Goal: Check status: Check status

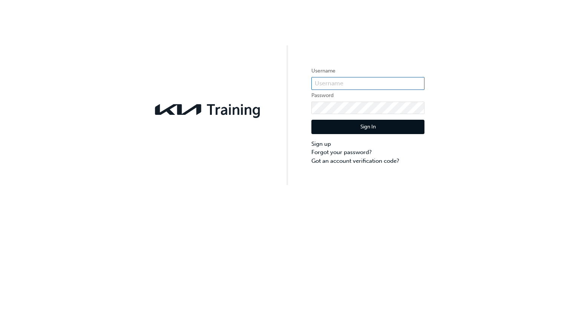
type input "KAURG476"
click at [364, 121] on button "Sign In" at bounding box center [367, 127] width 113 height 14
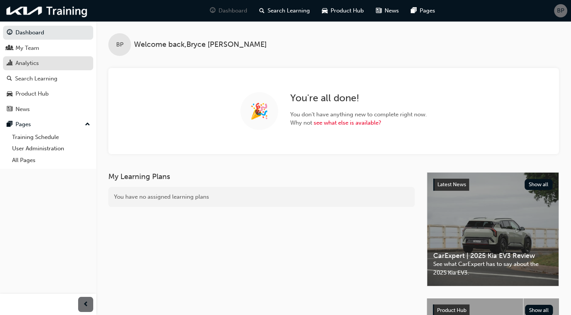
click at [32, 60] on div "Analytics" at bounding box center [26, 63] width 23 height 9
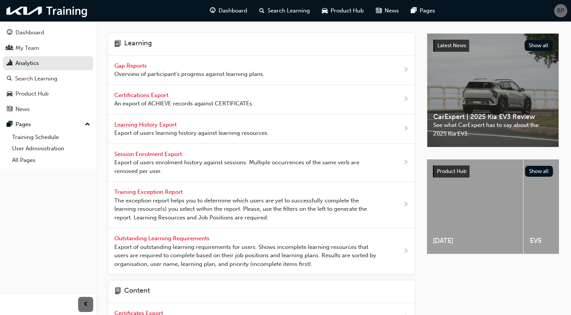
click at [134, 66] on span "Gap Reports" at bounding box center [131, 65] width 34 height 7
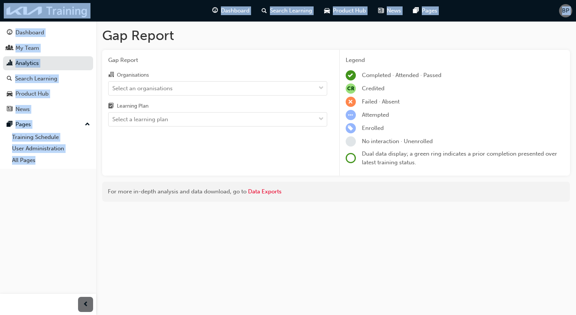
click at [353, 260] on div "Gap Report Gap Report Organisations Select an organisations Learning Plan Selec…" at bounding box center [288, 157] width 576 height 315
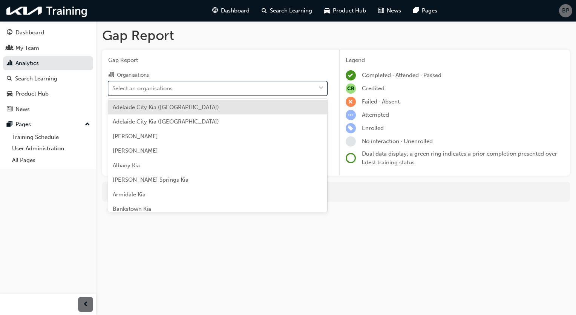
click at [323, 85] on span "down-icon" at bounding box center [321, 88] width 5 height 10
click at [113, 85] on input "Organisations option [GEOGRAPHIC_DATA] ([GEOGRAPHIC_DATA]) focused, 1 of 159. 1…" at bounding box center [112, 87] width 1 height 6
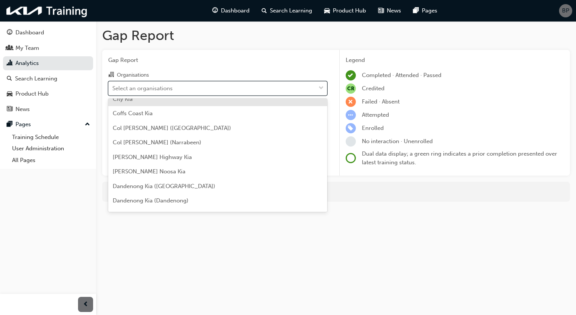
scroll to position [453, 0]
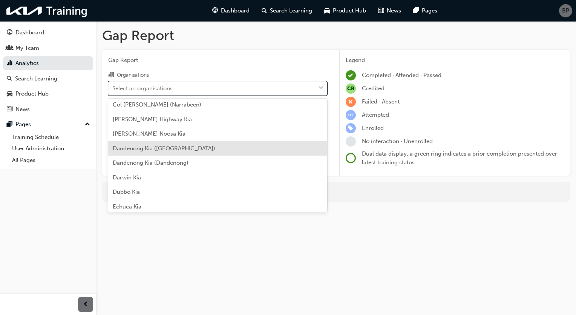
click at [178, 153] on div "Dandenong Kia ([GEOGRAPHIC_DATA])" at bounding box center [217, 148] width 219 height 15
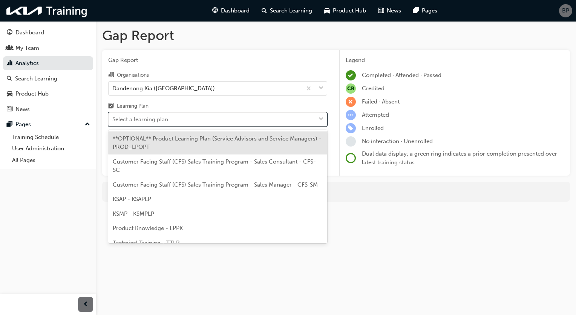
click at [318, 121] on div at bounding box center [321, 119] width 11 height 14
click at [113, 121] on input "Learning Plan option **OPTIONAL** Product Learning Plan (Service Advisors and S…" at bounding box center [112, 119] width 1 height 6
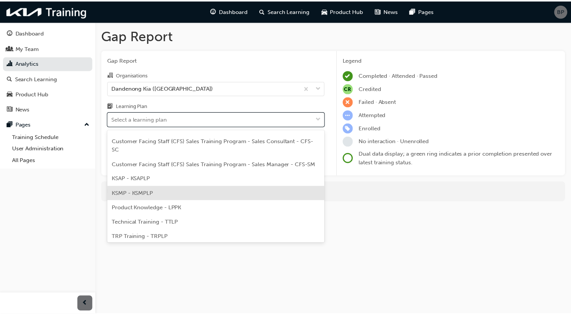
scroll to position [37, 0]
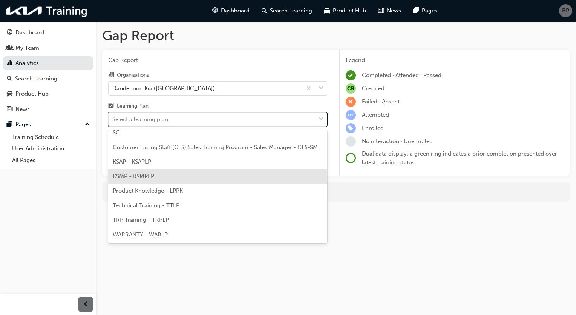
click at [145, 178] on span "KSMP - KSMPLP" at bounding box center [133, 176] width 41 height 7
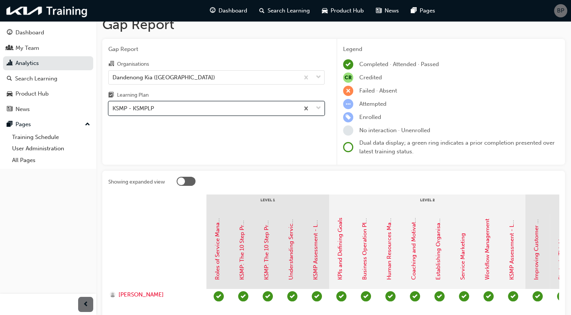
scroll to position [2, 0]
